Goal: Navigation & Orientation: Find specific page/section

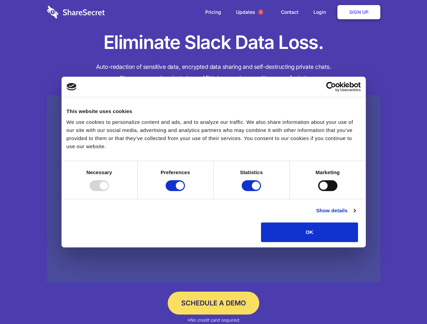
click at [109, 191] on div at bounding box center [99, 185] width 19 height 11
click at [185, 191] on input "Preferences" at bounding box center [175, 185] width 19 height 11
checkbox input "false"
click at [252, 191] on input "Statistics" at bounding box center [250, 185] width 19 height 11
checkbox input "false"
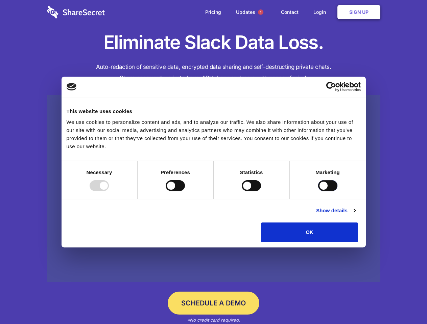
click at [318, 191] on input "Marketing" at bounding box center [327, 185] width 19 height 11
checkbox input "true"
click at [355, 215] on link "Show details" at bounding box center [335, 211] width 39 height 8
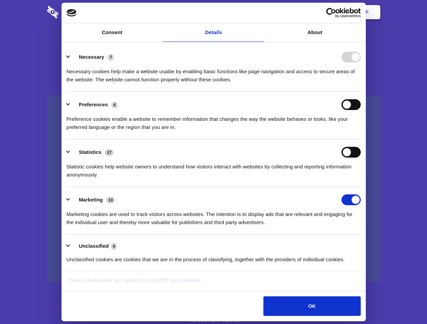
click at [363, 245] on ul "Necessary 7 Necessary cookies help make a website usable by enabling basic func…" at bounding box center [213, 158] width 300 height 228
click at [260, 12] on span "1" at bounding box center [260, 11] width 5 height 5
